Goal: Find specific fact: Find specific fact

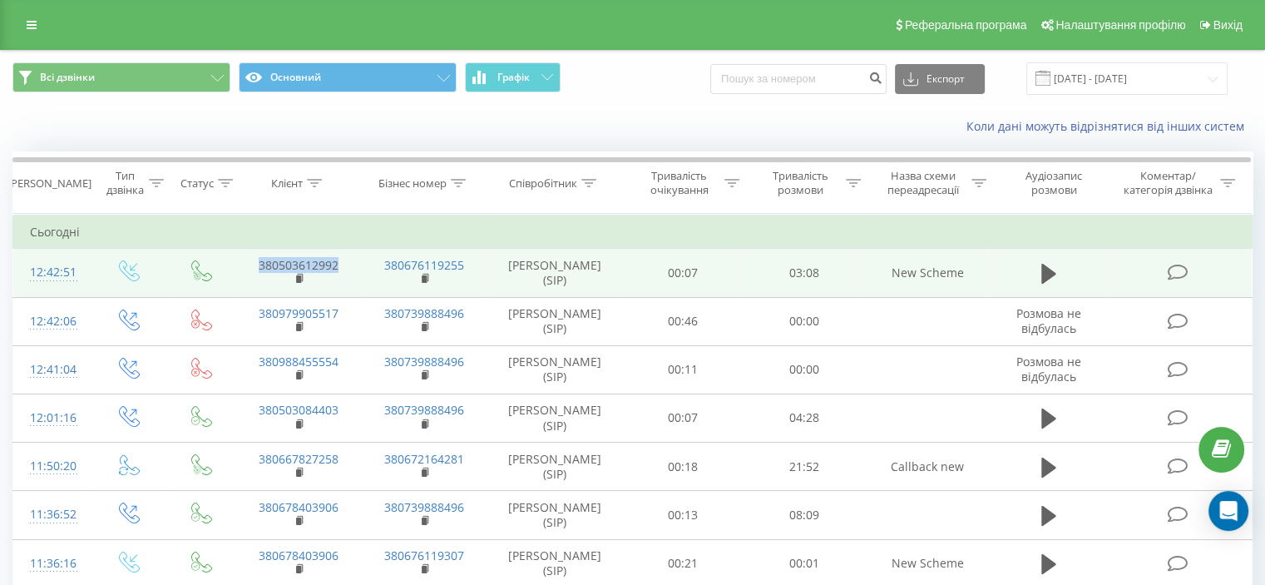
drag, startPoint x: 342, startPoint y: 265, endPoint x: 260, endPoint y: 263, distance: 82.4
click at [260, 263] on td "380503612992" at bounding box center [298, 273] width 126 height 48
copy link "380503612992"
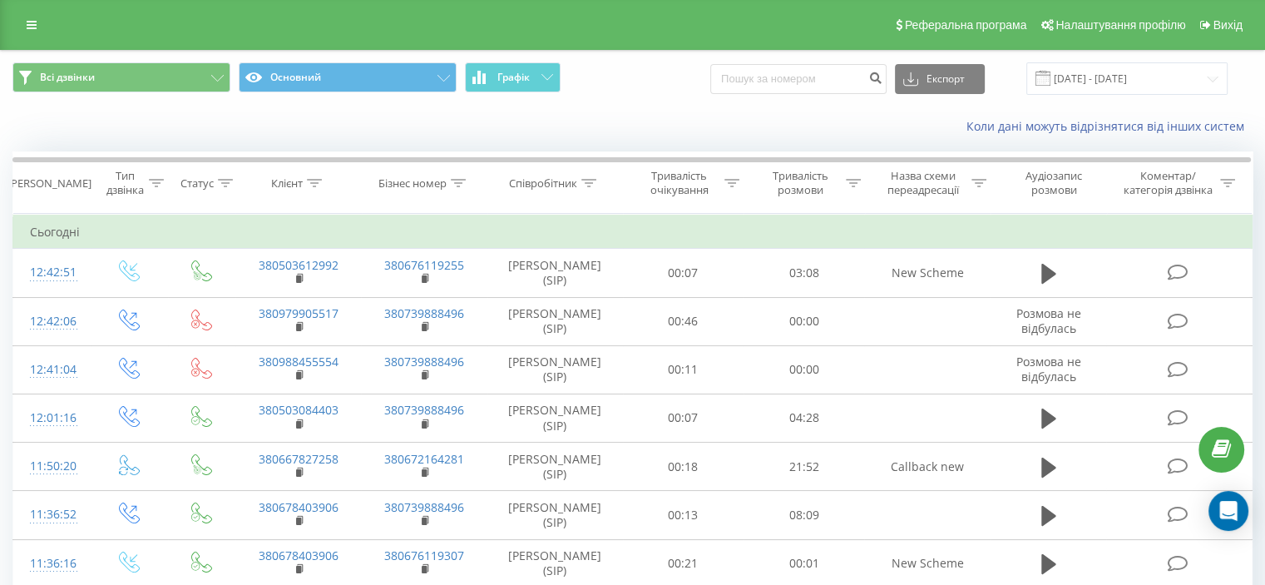
click at [357, 233] on td "Сьогодні" at bounding box center [632, 231] width 1239 height 33
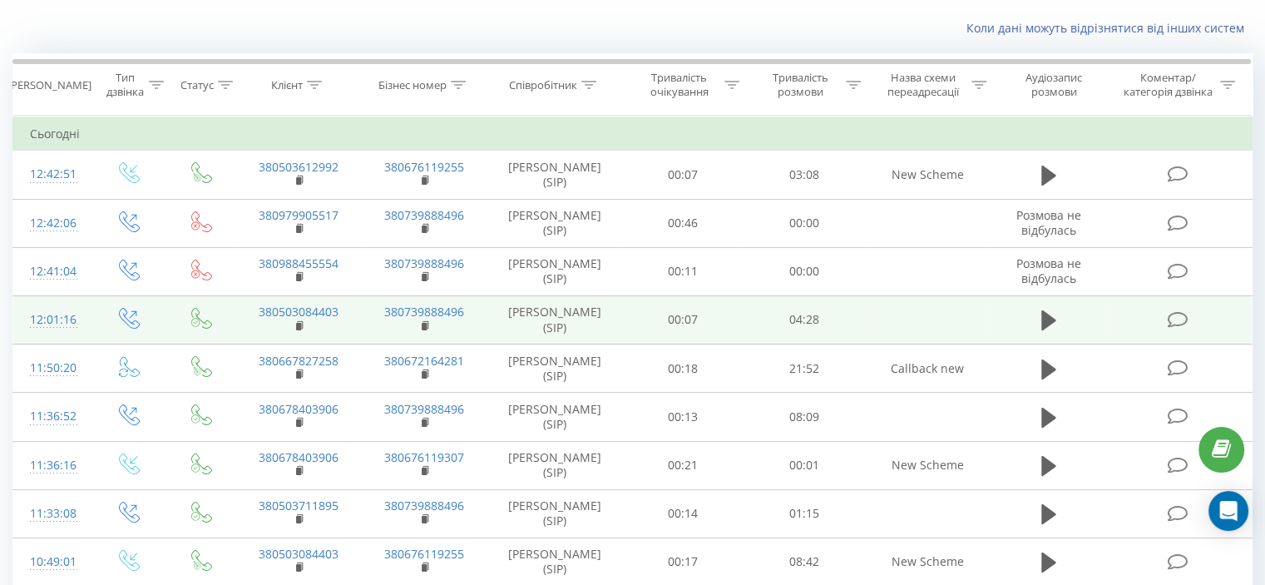
scroll to position [256, 0]
